Goal: Information Seeking & Learning: Find specific fact

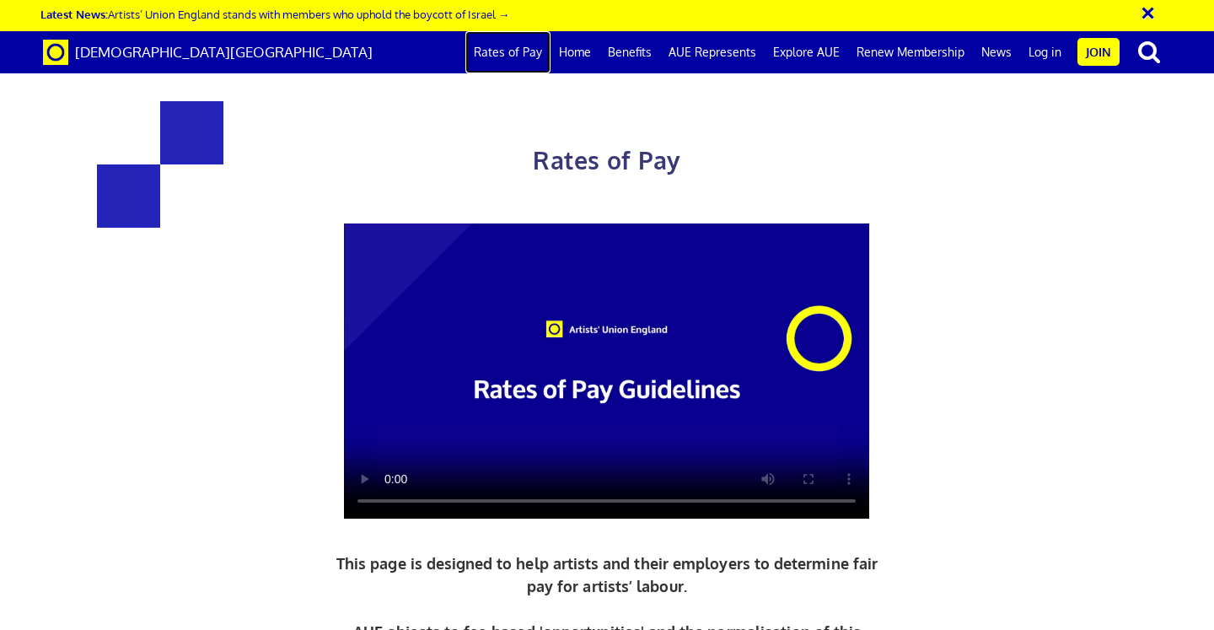
click at [498, 61] on link "Rates of Pay" at bounding box center [507, 52] width 85 height 42
click at [447, 273] on video at bounding box center [606, 371] width 525 height 296
drag, startPoint x: 336, startPoint y: 299, endPoint x: 449, endPoint y: 299, distance: 113.0
